Goal: Answer question/provide support: Share knowledge or assist other users

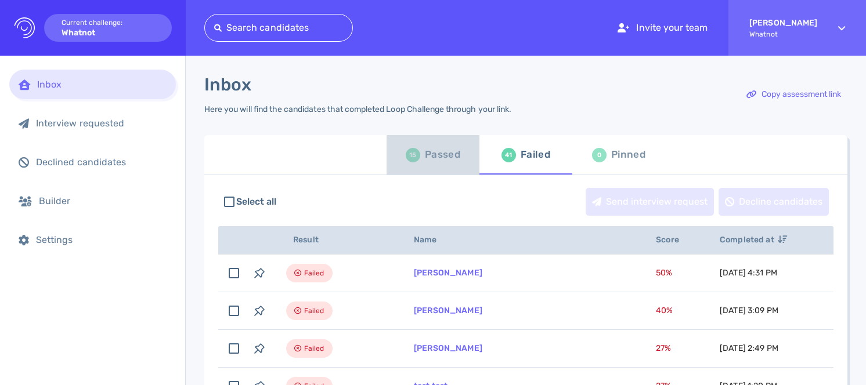
click at [427, 163] on div "Passed" at bounding box center [442, 154] width 35 height 17
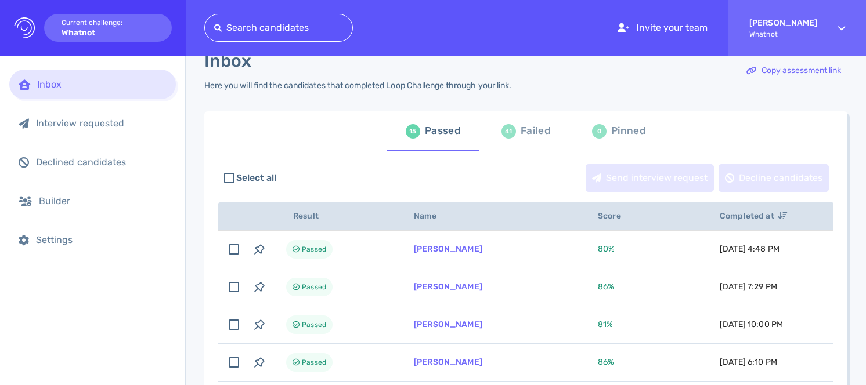
scroll to position [33, 0]
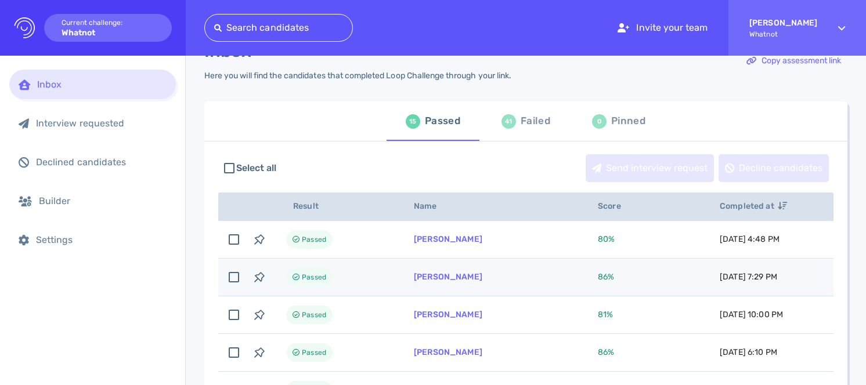
click at [474, 282] on td "[PERSON_NAME]" at bounding box center [492, 278] width 184 height 38
checkbox input "true"
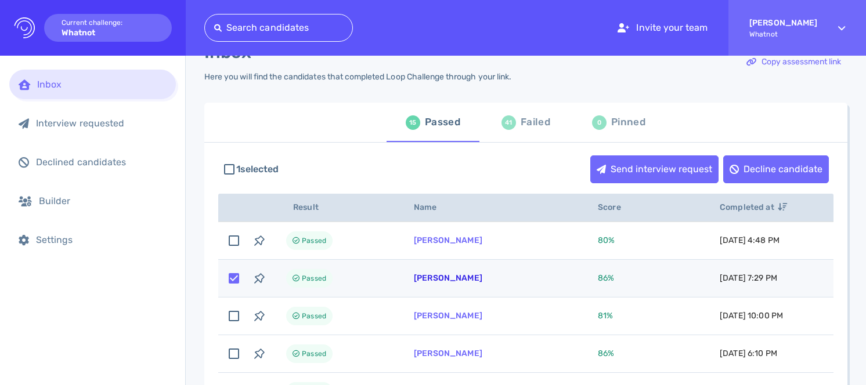
click at [449, 279] on link "[PERSON_NAME]" at bounding box center [448, 278] width 69 height 10
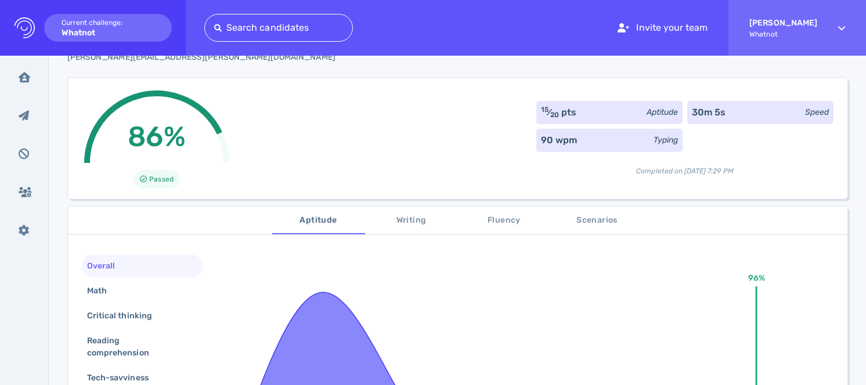
scroll to position [49, 0]
click at [169, 298] on div "Math" at bounding box center [142, 291] width 121 height 23
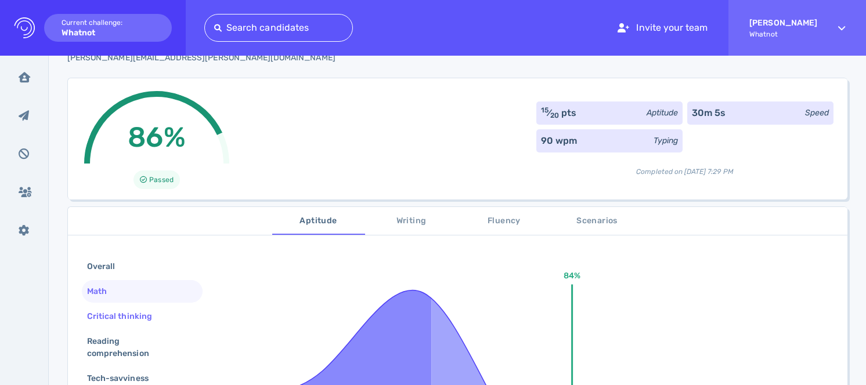
click at [164, 315] on div "Critical thinking" at bounding box center [142, 316] width 121 height 23
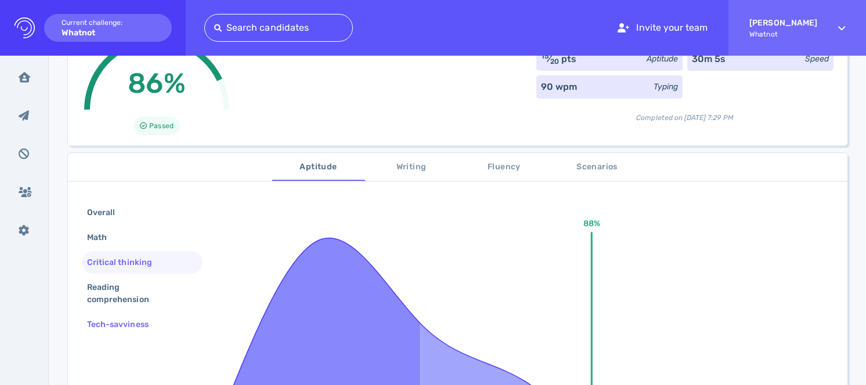
scroll to position [121, 0]
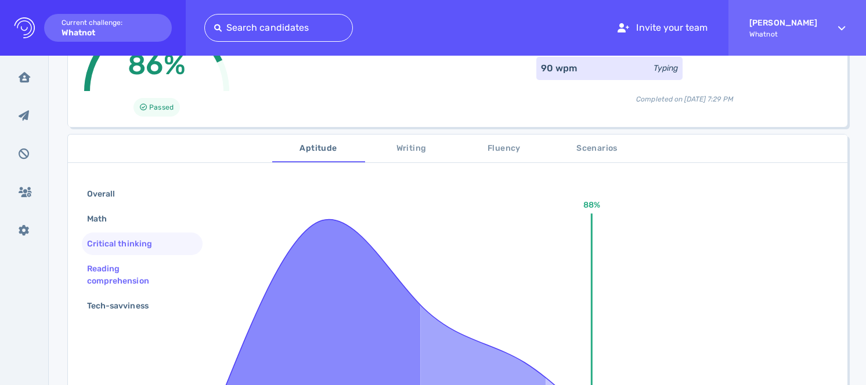
click at [143, 266] on div "Reading comprehension" at bounding box center [138, 275] width 106 height 29
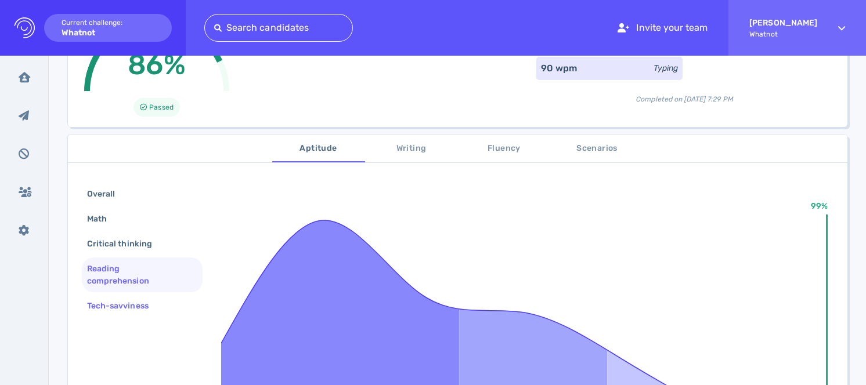
click at [146, 309] on div "Tech-savviness" at bounding box center [124, 306] width 78 height 17
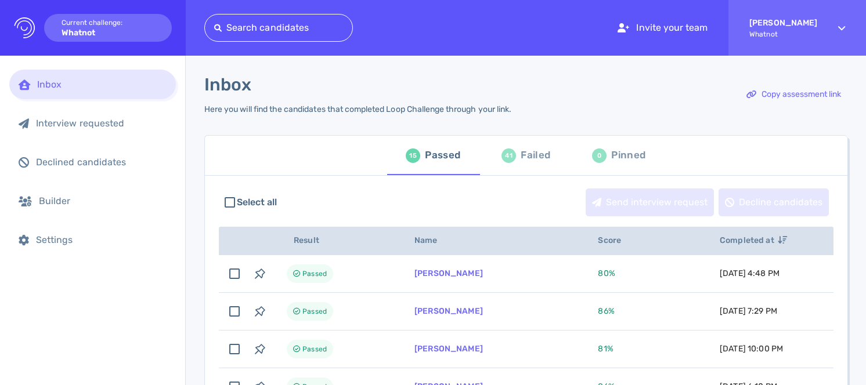
click at [533, 154] on div "Failed" at bounding box center [536, 155] width 30 height 17
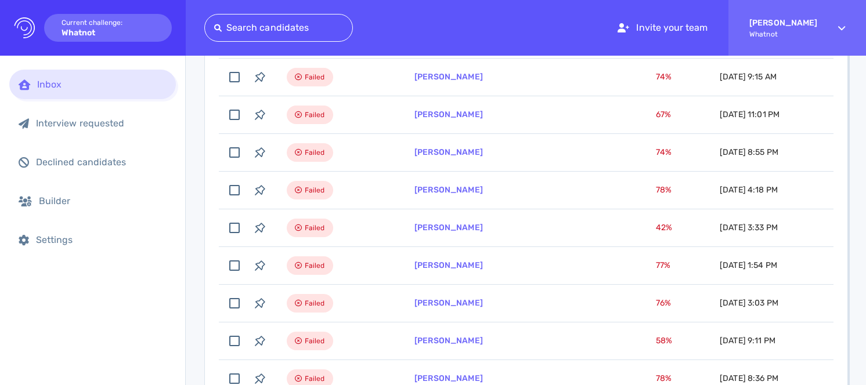
scroll to position [395, 0]
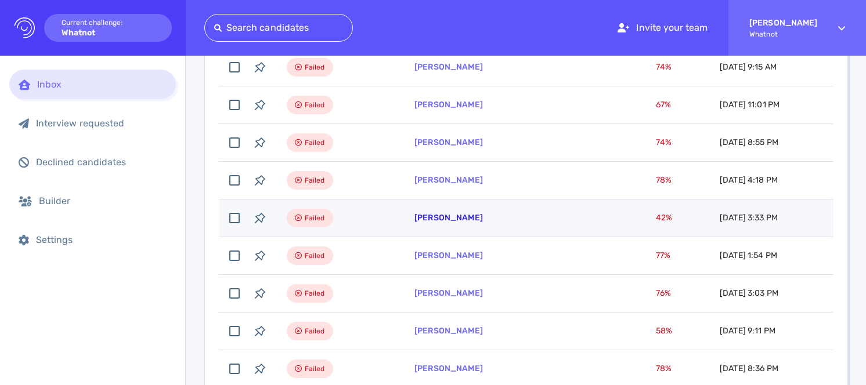
click at [471, 219] on link "Michael Limberis" at bounding box center [448, 218] width 69 height 10
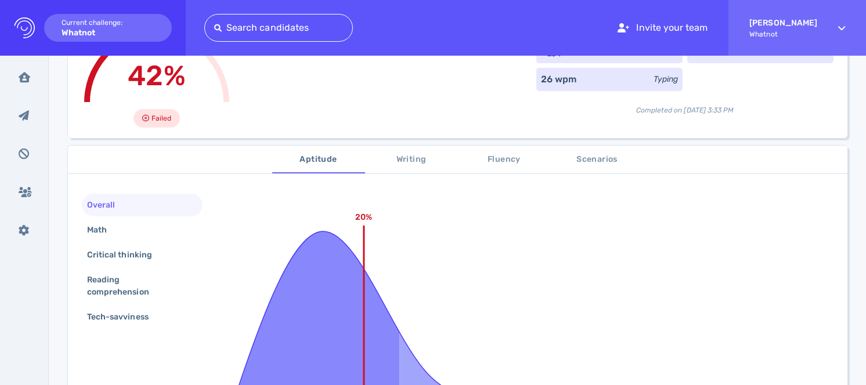
scroll to position [128, 0]
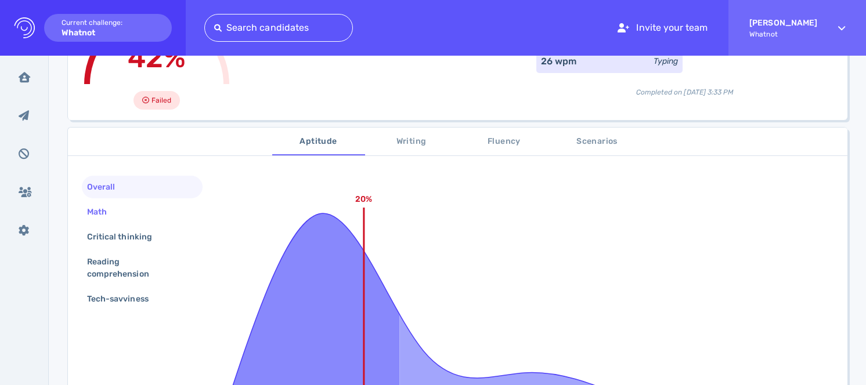
click at [155, 217] on div "Math" at bounding box center [142, 212] width 121 height 23
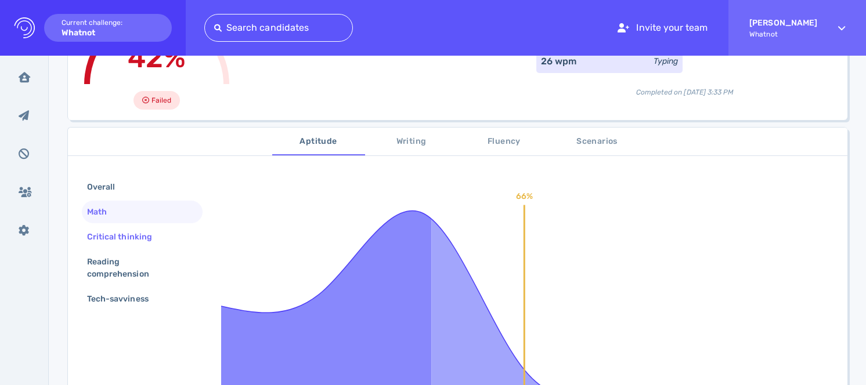
click at [153, 241] on div "Critical thinking" at bounding box center [125, 237] width 81 height 17
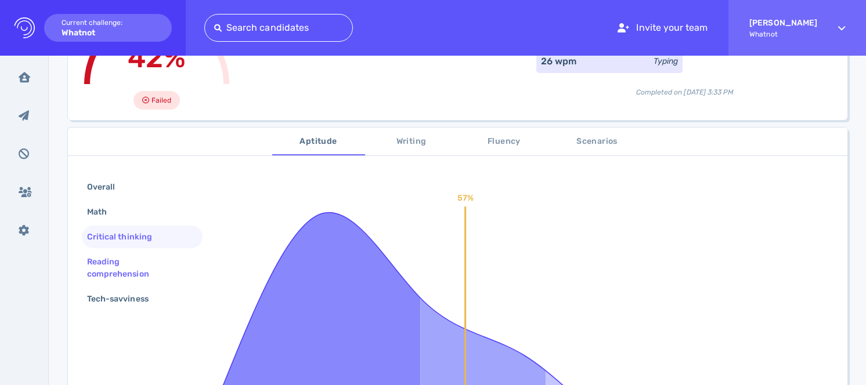
click at [154, 265] on div "Reading comprehension" at bounding box center [138, 268] width 106 height 29
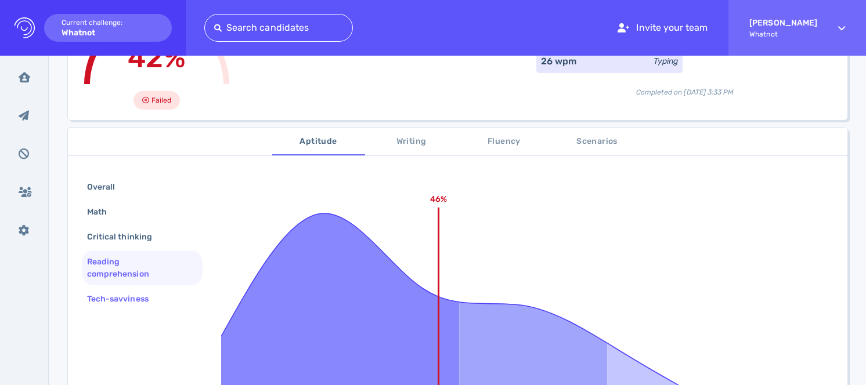
click at [149, 307] on div "Tech-savviness" at bounding box center [142, 299] width 121 height 23
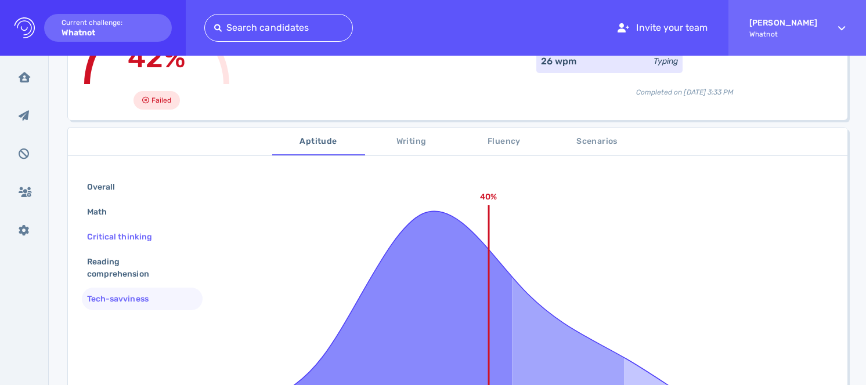
click at [122, 230] on div "Critical thinking" at bounding box center [125, 237] width 81 height 17
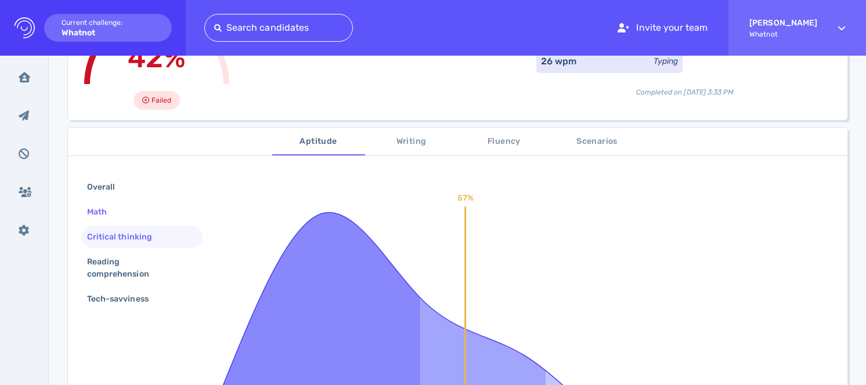
click at [109, 219] on div "Math" at bounding box center [103, 212] width 36 height 17
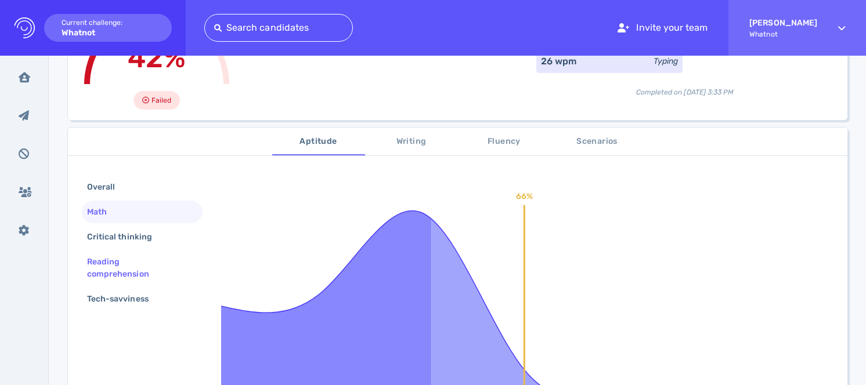
click at [115, 267] on div "Reading comprehension" at bounding box center [138, 268] width 106 height 29
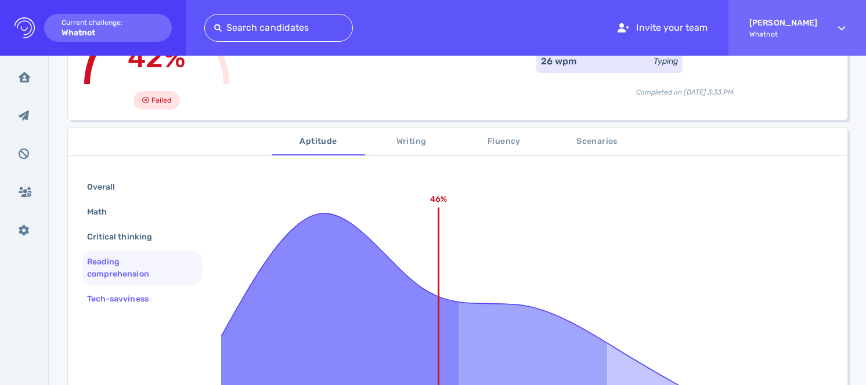
click at [116, 288] on div "Tech-savviness" at bounding box center [142, 299] width 121 height 23
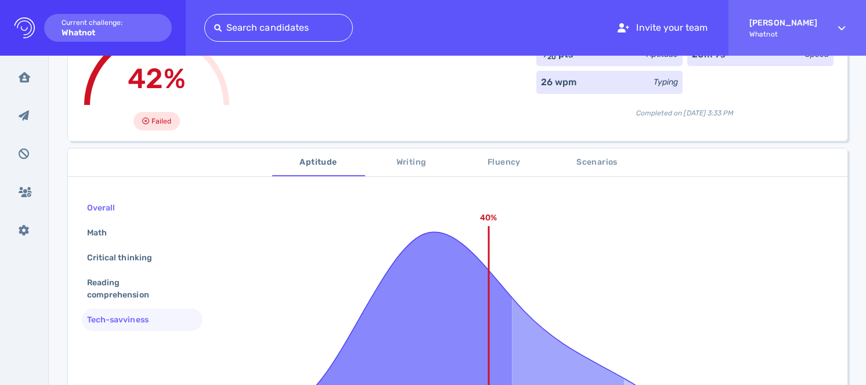
scroll to position [102, 0]
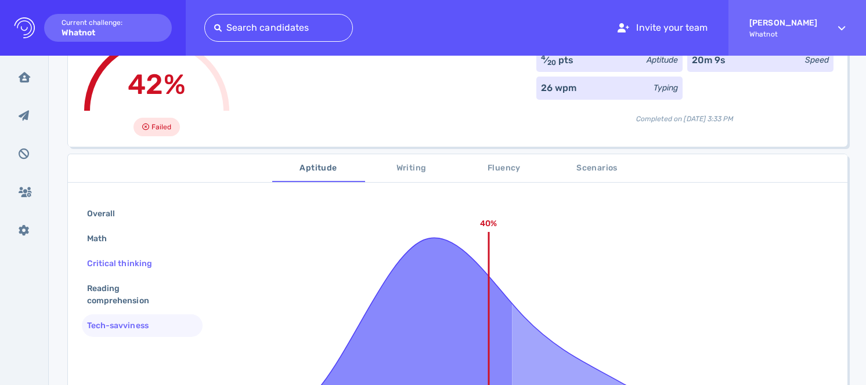
click at [167, 265] on div "Critical thinking" at bounding box center [142, 264] width 121 height 23
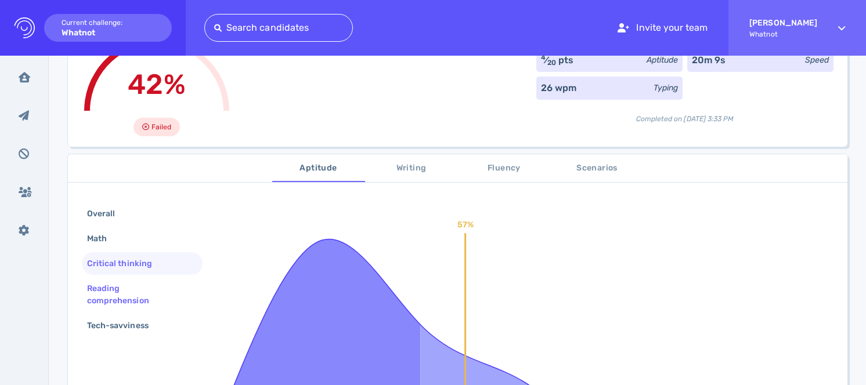
click at [156, 290] on div "Reading comprehension" at bounding box center [138, 294] width 106 height 29
